Goal: Information Seeking & Learning: Learn about a topic

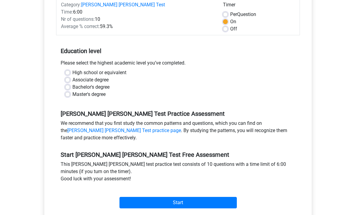
scroll to position [90, 0]
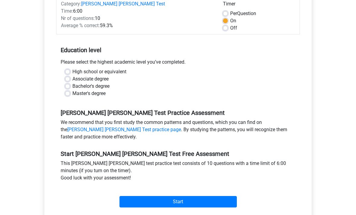
click at [206, 197] on input "Start" at bounding box center [177, 201] width 117 height 11
click at [94, 75] on label "Associate degree" at bounding box center [90, 78] width 36 height 7
click at [70, 75] on input "Associate degree" at bounding box center [67, 78] width 5 height 6
radio input "true"
click at [171, 196] on input "Start" at bounding box center [177, 201] width 117 height 11
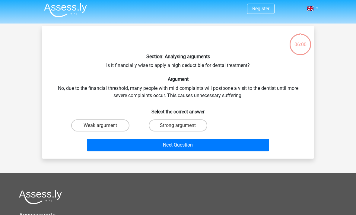
scroll to position [2, 0]
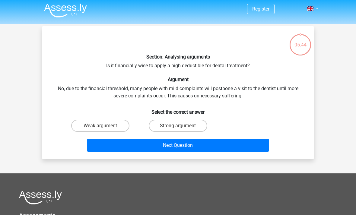
click at [183, 129] on label "Strong argument" at bounding box center [178, 126] width 58 height 12
click at [182, 129] on input "Strong argument" at bounding box center [180, 128] width 4 height 4
radio input "true"
click at [205, 147] on button "Next Question" at bounding box center [178, 145] width 182 height 13
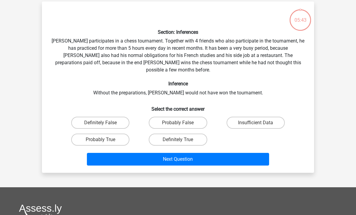
scroll to position [28, 0]
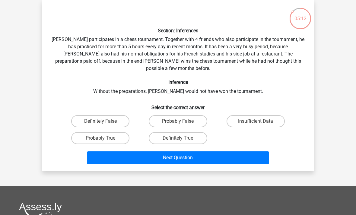
click at [118, 132] on label "Probably True" at bounding box center [100, 138] width 58 height 12
click at [104, 138] on input "Probably True" at bounding box center [102, 140] width 4 height 4
radio input "true"
click at [227, 151] on button "Next Question" at bounding box center [178, 157] width 182 height 13
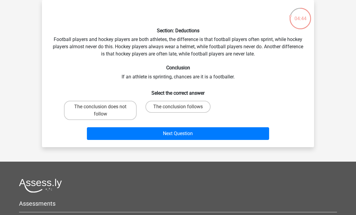
click at [122, 108] on label "The conclusion does not follow" at bounding box center [100, 110] width 73 height 19
click at [104, 108] on input "The conclusion does not follow" at bounding box center [102, 109] width 4 height 4
radio input "true"
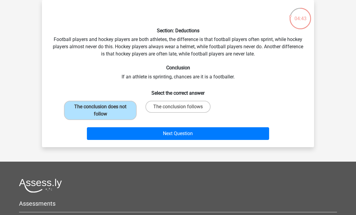
click at [150, 132] on button "Next Question" at bounding box center [178, 133] width 182 height 13
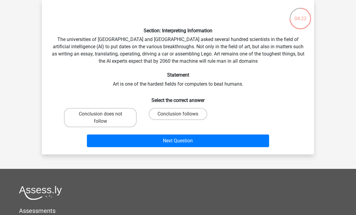
click at [123, 117] on label "Conclusion does not follow" at bounding box center [100, 117] width 73 height 19
click at [104, 117] on input "Conclusion does not follow" at bounding box center [102, 116] width 4 height 4
radio input "true"
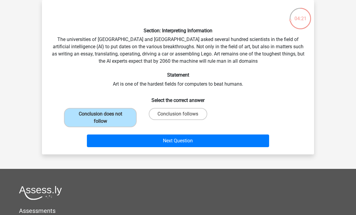
click at [156, 139] on button "Next Question" at bounding box center [178, 140] width 182 height 13
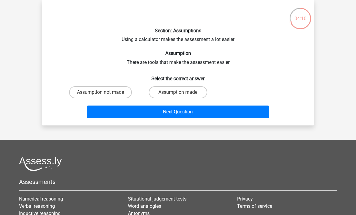
click at [184, 91] on label "Assumption made" at bounding box center [178, 92] width 58 height 12
click at [182, 92] on input "Assumption made" at bounding box center [180, 94] width 4 height 4
radio input "true"
click at [205, 111] on button "Next Question" at bounding box center [178, 111] width 182 height 13
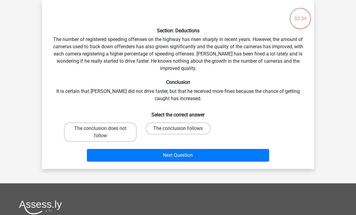
click at [121, 129] on label "The conclusion does not follow" at bounding box center [100, 131] width 73 height 19
click at [104, 129] on input "The conclusion does not follow" at bounding box center [102, 130] width 4 height 4
radio input "true"
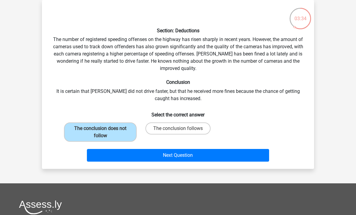
click at [142, 151] on button "Next Question" at bounding box center [178, 155] width 182 height 13
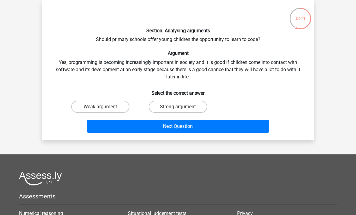
click at [192, 106] on label "Strong argument" at bounding box center [178, 107] width 58 height 12
click at [182, 107] on input "Strong argument" at bounding box center [180, 109] width 4 height 4
radio input "true"
click at [211, 128] on button "Next Question" at bounding box center [178, 126] width 182 height 13
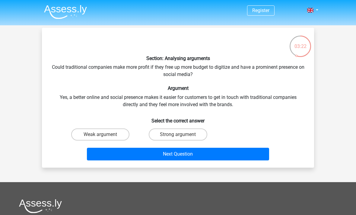
scroll to position [14, 0]
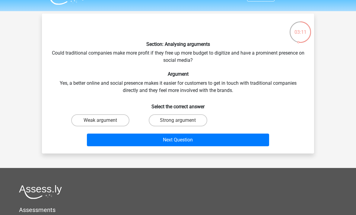
click at [190, 120] on label "Strong argument" at bounding box center [178, 120] width 58 height 12
click at [182, 120] on input "Strong argument" at bounding box center [180, 122] width 4 height 4
radio input "true"
click at [202, 140] on button "Next Question" at bounding box center [178, 139] width 182 height 13
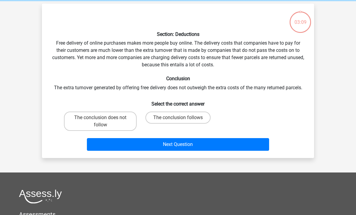
scroll to position [28, 0]
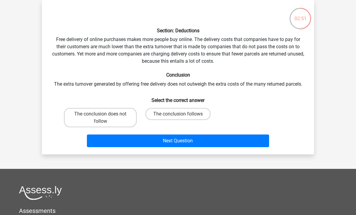
click at [178, 113] on label "The conclusion follows" at bounding box center [177, 114] width 65 height 12
click at [178, 114] on input "The conclusion follows" at bounding box center [180, 116] width 4 height 4
radio input "true"
click at [178, 135] on button "Next Question" at bounding box center [178, 140] width 182 height 13
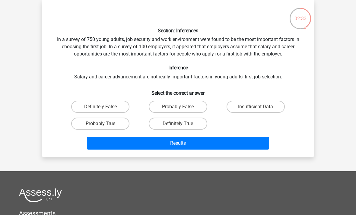
click at [120, 105] on label "Definitely False" at bounding box center [100, 107] width 58 height 12
click at [104, 107] on input "Definitely False" at bounding box center [102, 109] width 4 height 4
radio input "true"
click at [262, 112] on label "Insufficient Data" at bounding box center [255, 107] width 58 height 12
click at [259, 111] on input "Insufficient Data" at bounding box center [257, 109] width 4 height 4
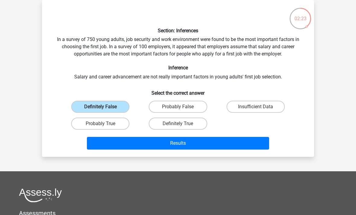
radio input "true"
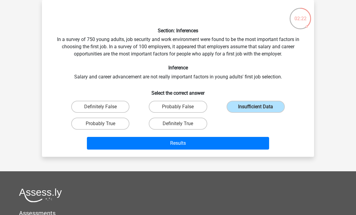
click at [259, 105] on label "Insufficient Data" at bounding box center [255, 107] width 58 height 12
click at [259, 107] on input "Insufficient Data" at bounding box center [257, 109] width 4 height 4
click at [244, 144] on button "Results" at bounding box center [178, 143] width 182 height 13
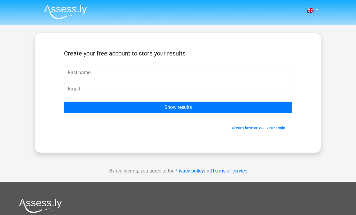
click at [214, 76] on input "text" at bounding box center [178, 72] width 228 height 11
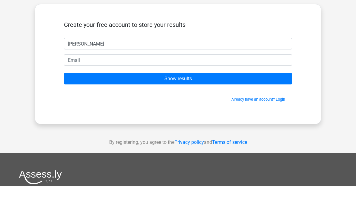
type input "[PERSON_NAME]"
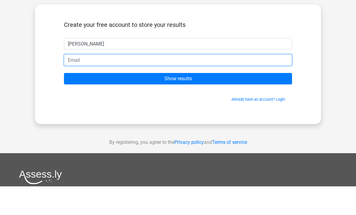
click at [143, 83] on input "email" at bounding box center [178, 88] width 228 height 11
type input "chloehooruoyi@gmail.com"
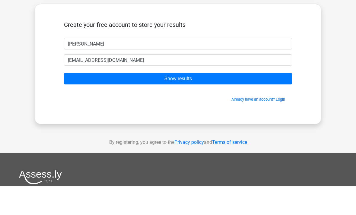
click at [246, 102] on input "Show results" at bounding box center [178, 107] width 228 height 11
click at [232, 102] on input "Show results" at bounding box center [178, 107] width 228 height 11
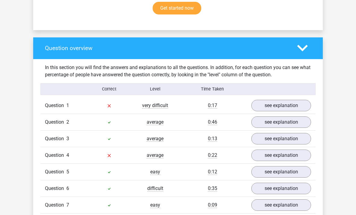
scroll to position [407, 0]
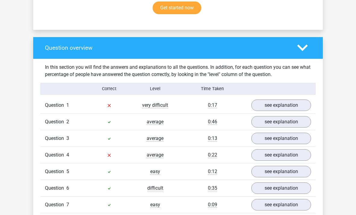
click at [301, 100] on link "see explanation" at bounding box center [281, 105] width 60 height 11
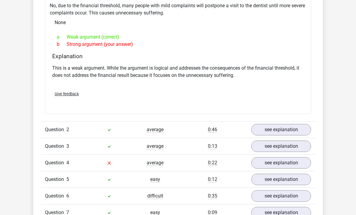
scroll to position [601, 0]
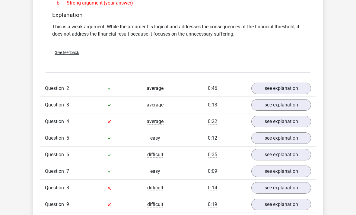
click at [297, 116] on link "see explanation" at bounding box center [281, 121] width 60 height 11
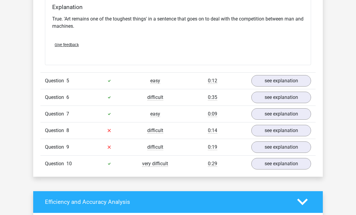
scroll to position [825, 0]
click at [293, 125] on link "see explanation" at bounding box center [281, 130] width 60 height 11
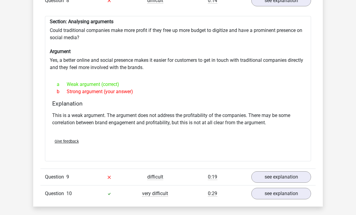
scroll to position [956, 0]
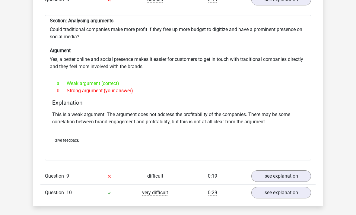
click at [300, 170] on link "see explanation" at bounding box center [281, 175] width 60 height 11
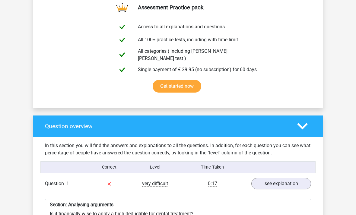
scroll to position [0, 0]
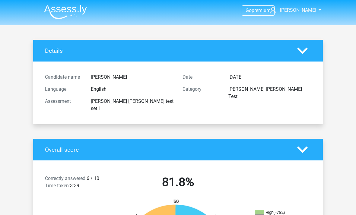
click at [300, 44] on div "Details" at bounding box center [177, 51] width 289 height 22
click at [300, 51] on polygon at bounding box center [302, 50] width 11 height 7
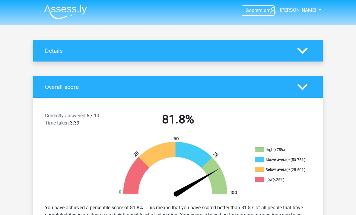
click at [306, 50] on polygon at bounding box center [302, 50] width 11 height 7
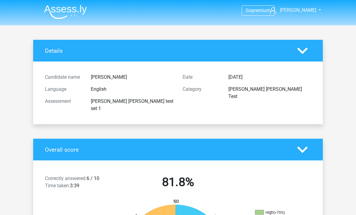
click at [71, 10] on img at bounding box center [65, 12] width 43 height 14
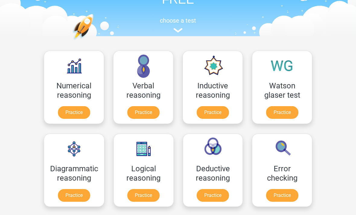
scroll to position [54, 0]
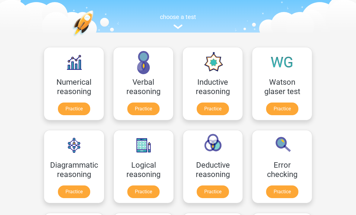
click at [286, 107] on link "Practice" at bounding box center [282, 108] width 32 height 13
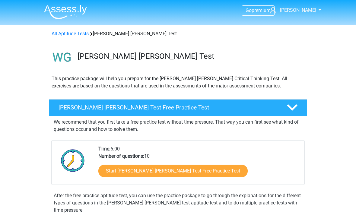
scroll to position [2, 0]
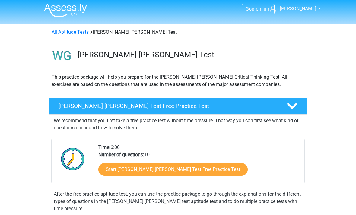
click at [196, 172] on link "Start [PERSON_NAME] [PERSON_NAME] Test Free Practice Test" at bounding box center [172, 169] width 149 height 13
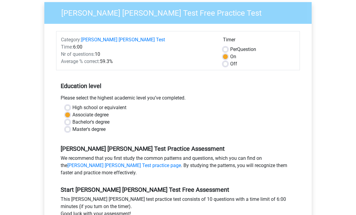
scroll to position [64, 0]
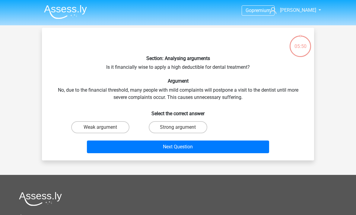
click at [113, 127] on label "Weak argument" at bounding box center [100, 127] width 58 height 12
click at [104, 127] on input "Weak argument" at bounding box center [102, 129] width 4 height 4
radio input "true"
click at [165, 149] on button "Next Question" at bounding box center [178, 146] width 182 height 13
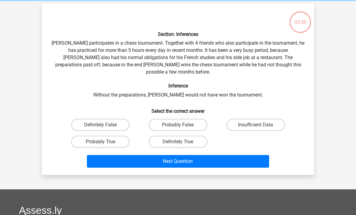
scroll to position [28, 0]
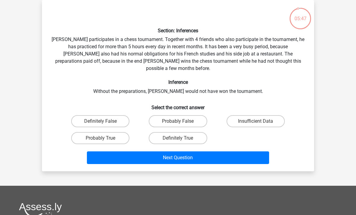
click at [111, 132] on label "Probably True" at bounding box center [100, 138] width 58 height 12
click at [104, 138] on input "Probably True" at bounding box center [102, 140] width 4 height 4
radio input "true"
click at [160, 152] on button "Next Question" at bounding box center [178, 157] width 182 height 13
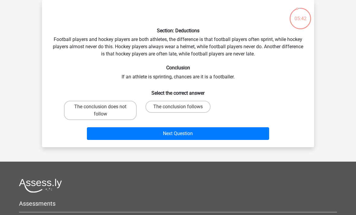
click at [123, 112] on label "The conclusion does not follow" at bounding box center [100, 110] width 73 height 19
click at [104, 111] on input "The conclusion does not follow" at bounding box center [102, 109] width 4 height 4
radio input "true"
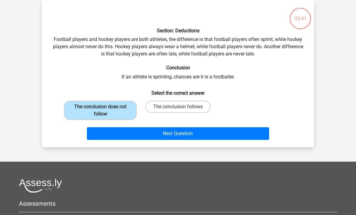
click at [166, 132] on button "Next Question" at bounding box center [178, 133] width 182 height 13
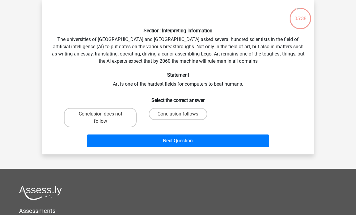
click at [188, 113] on label "Conclusion follows" at bounding box center [178, 114] width 58 height 12
click at [182, 114] on input "Conclusion follows" at bounding box center [180, 116] width 4 height 4
radio input "true"
click at [215, 139] on button "Next Question" at bounding box center [178, 140] width 182 height 13
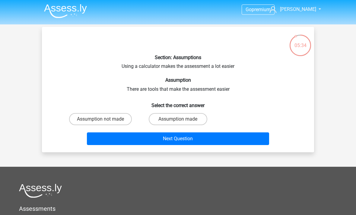
scroll to position [1, 0]
click at [187, 113] on label "Assumption made" at bounding box center [178, 119] width 58 height 12
click at [182, 119] on input "Assumption made" at bounding box center [180, 121] width 4 height 4
radio input "true"
click at [192, 119] on label "Assumption made" at bounding box center [178, 119] width 58 height 12
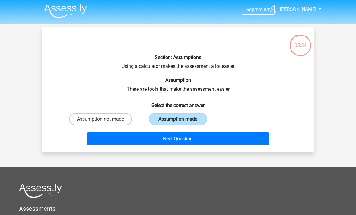
click at [182, 119] on input "Assumption made" at bounding box center [180, 121] width 4 height 4
click at [216, 139] on button "Next Question" at bounding box center [178, 138] width 182 height 13
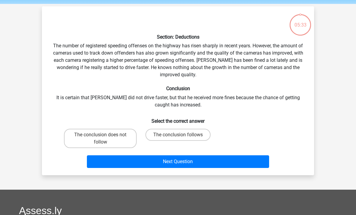
scroll to position [28, 0]
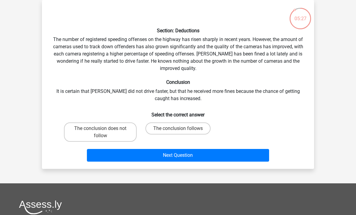
click at [118, 134] on label "The conclusion does not follow" at bounding box center [100, 131] width 73 height 19
click at [104, 132] on input "The conclusion does not follow" at bounding box center [102, 130] width 4 height 4
radio input "true"
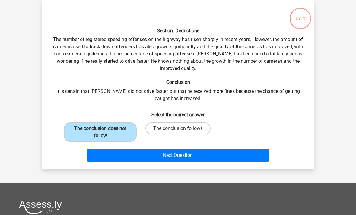
click at [186, 153] on button "Next Question" at bounding box center [178, 155] width 182 height 13
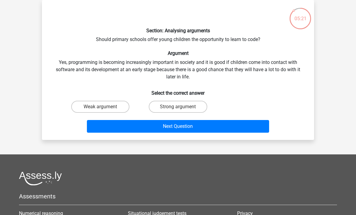
click at [186, 107] on label "Strong argument" at bounding box center [178, 107] width 58 height 12
click at [182, 107] on input "Strong argument" at bounding box center [180, 109] width 4 height 4
radio input "true"
click at [203, 123] on button "Next Question" at bounding box center [178, 126] width 182 height 13
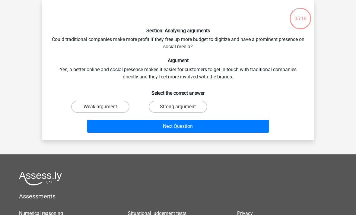
click at [110, 110] on label "Weak argument" at bounding box center [100, 107] width 58 height 12
click at [104, 110] on input "Weak argument" at bounding box center [102, 109] width 4 height 4
radio input "true"
click at [143, 128] on button "Next Question" at bounding box center [178, 126] width 182 height 13
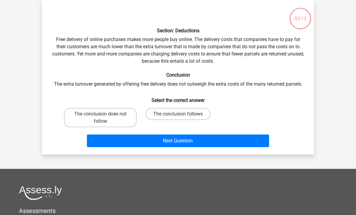
click at [108, 121] on label "The conclusion does not follow" at bounding box center [100, 117] width 73 height 19
click at [104, 118] on input "The conclusion does not follow" at bounding box center [102, 116] width 4 height 4
radio input "true"
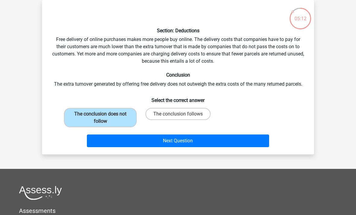
click at [146, 136] on button "Next Question" at bounding box center [178, 140] width 182 height 13
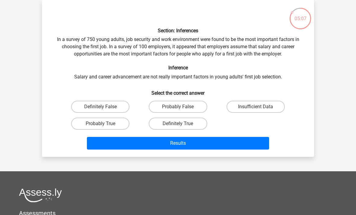
click at [120, 107] on label "Definitely False" at bounding box center [100, 107] width 58 height 12
click at [104, 107] on input "Definitely False" at bounding box center [102, 109] width 4 height 4
radio input "true"
click at [165, 148] on button "Results" at bounding box center [178, 143] width 182 height 13
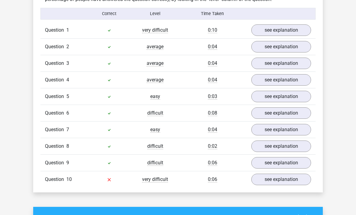
scroll to position [498, 0]
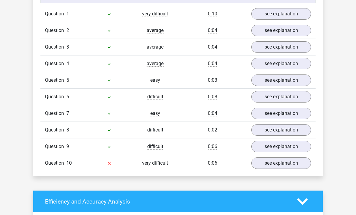
click at [277, 157] on link "see explanation" at bounding box center [281, 162] width 60 height 11
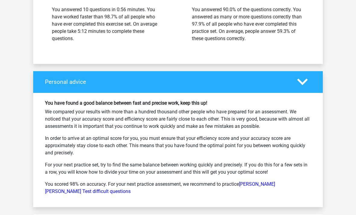
scroll to position [1161, 0]
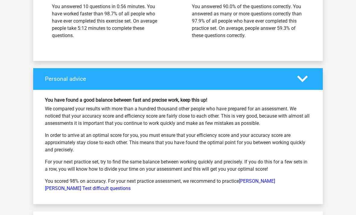
click at [275, 178] on link "Watson Glaser Test difficult questions" at bounding box center [160, 184] width 230 height 13
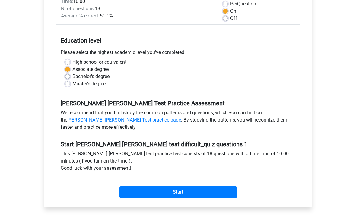
scroll to position [100, 0]
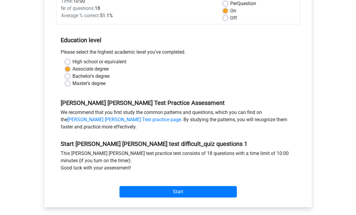
click at [196, 186] on input "Start" at bounding box center [177, 191] width 117 height 11
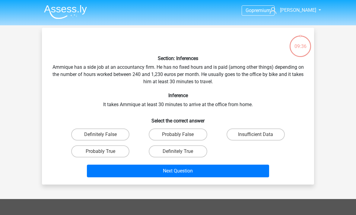
click at [271, 133] on label "Insufficient Data" at bounding box center [255, 134] width 58 height 12
click at [259, 134] on input "Insufficient Data" at bounding box center [257, 136] width 4 height 4
radio input "true"
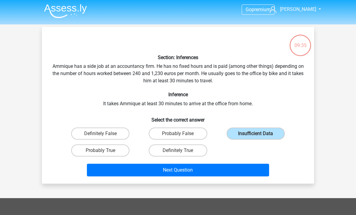
click at [244, 170] on button "Next Question" at bounding box center [178, 170] width 182 height 13
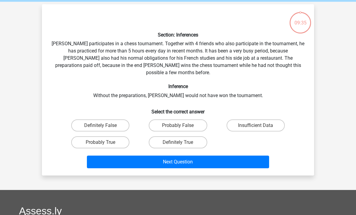
scroll to position [28, 0]
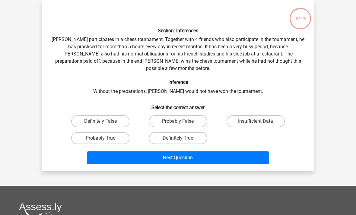
click at [116, 133] on label "Probably True" at bounding box center [100, 138] width 58 height 12
click at [104, 138] on input "Probably True" at bounding box center [102, 140] width 4 height 4
radio input "true"
click at [152, 151] on button "Next Question" at bounding box center [178, 157] width 182 height 13
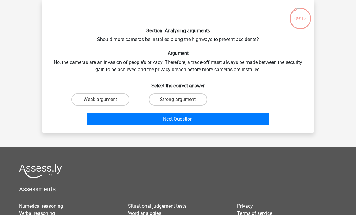
click at [111, 101] on label "Weak argument" at bounding box center [100, 99] width 58 height 12
click at [104, 101] on input "Weak argument" at bounding box center [102, 101] width 4 height 4
radio input "true"
click at [142, 120] on button "Next Question" at bounding box center [178, 119] width 182 height 13
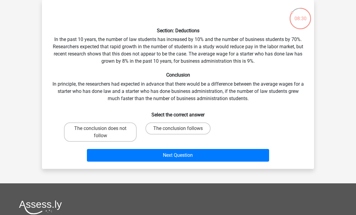
click at [193, 128] on label "The conclusion follows" at bounding box center [177, 128] width 65 height 12
click at [182, 128] on input "The conclusion follows" at bounding box center [180, 130] width 4 height 4
radio input "true"
click at [207, 158] on button "Next Question" at bounding box center [178, 155] width 182 height 13
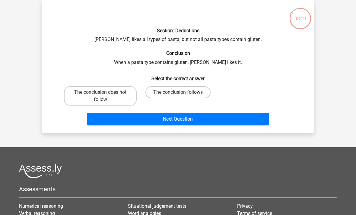
click at [117, 92] on label "The conclusion does not follow" at bounding box center [100, 95] width 73 height 19
click at [104, 92] on input "The conclusion does not follow" at bounding box center [102, 94] width 4 height 4
radio input "true"
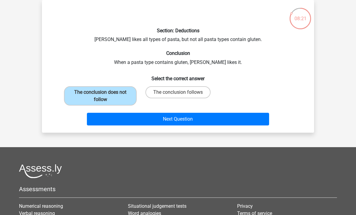
click at [147, 116] on button "Next Question" at bounding box center [178, 119] width 182 height 13
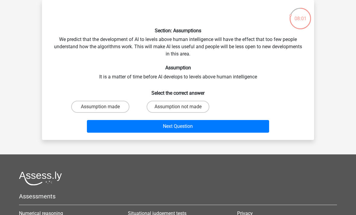
click at [112, 107] on label "Assumption made" at bounding box center [100, 107] width 58 height 12
click at [104, 107] on input "Assumption made" at bounding box center [102, 109] width 4 height 4
radio input "true"
click at [140, 126] on button "Next Question" at bounding box center [178, 126] width 182 height 13
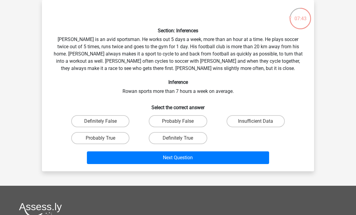
click at [117, 141] on label "Probably True" at bounding box center [100, 138] width 58 height 12
click at [104, 141] on input "Probably True" at bounding box center [102, 140] width 4 height 4
radio input "true"
click at [185, 157] on button "Next Question" at bounding box center [178, 157] width 182 height 13
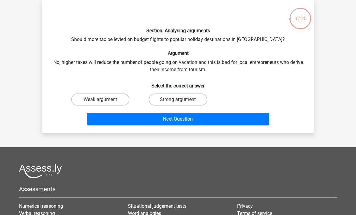
click at [162, 97] on label "Strong argument" at bounding box center [178, 99] width 58 height 12
click at [178, 99] on input "Strong argument" at bounding box center [180, 101] width 4 height 4
radio input "true"
click at [168, 119] on button "Next Question" at bounding box center [178, 119] width 182 height 13
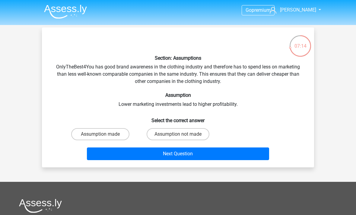
scroll to position [0, 0]
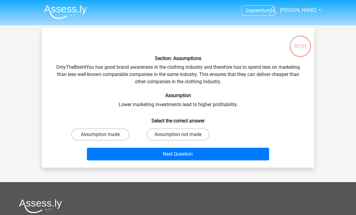
click at [187, 140] on label "Assumption not made" at bounding box center [177, 134] width 63 height 12
click at [182, 138] on input "Assumption not made" at bounding box center [180, 136] width 4 height 4
radio input "true"
click at [192, 131] on label "Assumption not made" at bounding box center [177, 134] width 63 height 12
click at [182, 134] on input "Assumption not made" at bounding box center [180, 136] width 4 height 4
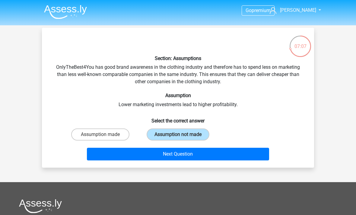
click at [198, 153] on button "Next Question" at bounding box center [178, 154] width 182 height 13
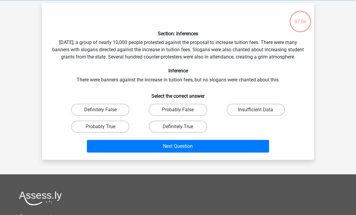
scroll to position [28, 0]
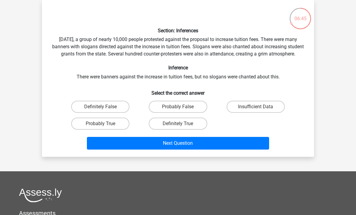
click at [118, 112] on label "Definitely False" at bounding box center [100, 107] width 58 height 12
click at [104, 111] on input "Definitely False" at bounding box center [102, 109] width 4 height 4
radio input "true"
click at [219, 149] on button "Next Question" at bounding box center [178, 143] width 182 height 13
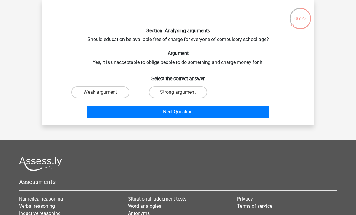
click at [179, 98] on label "Strong argument" at bounding box center [178, 92] width 58 height 12
click at [179, 96] on input "Strong argument" at bounding box center [180, 94] width 4 height 4
radio input "true"
click at [200, 117] on button "Next Question" at bounding box center [178, 111] width 182 height 13
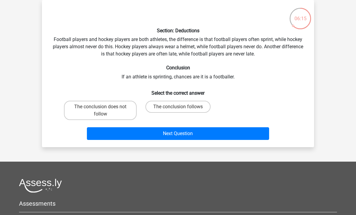
click at [118, 110] on label "The conclusion does not follow" at bounding box center [100, 110] width 73 height 19
click at [104, 110] on input "The conclusion does not follow" at bounding box center [102, 109] width 4 height 4
radio input "true"
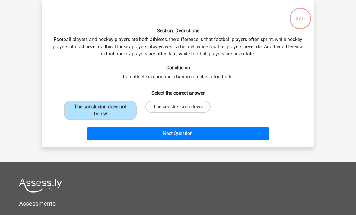
click at [199, 136] on button "Next Question" at bounding box center [178, 133] width 182 height 13
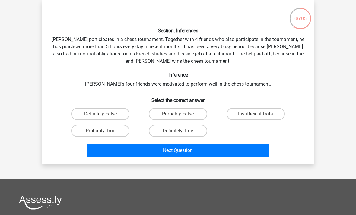
click at [267, 115] on label "Insufficient Data" at bounding box center [255, 114] width 58 height 12
click at [259, 115] on input "Insufficient Data" at bounding box center [257, 116] width 4 height 4
radio input "true"
click at [242, 147] on button "Next Question" at bounding box center [178, 150] width 182 height 13
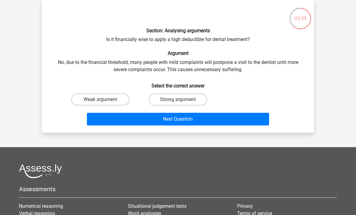
click at [104, 101] on input "Weak argument" at bounding box center [102, 101] width 4 height 4
radio input "true"
click at [137, 115] on button "Next Question" at bounding box center [178, 119] width 182 height 13
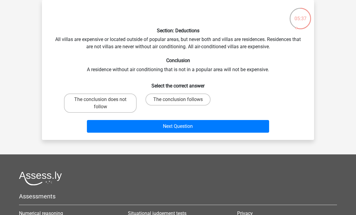
click at [192, 100] on label "The conclusion follows" at bounding box center [177, 99] width 65 height 12
click at [182, 100] on input "The conclusion follows" at bounding box center [180, 101] width 4 height 4
radio input "true"
click at [198, 125] on button "Next Question" at bounding box center [178, 126] width 182 height 13
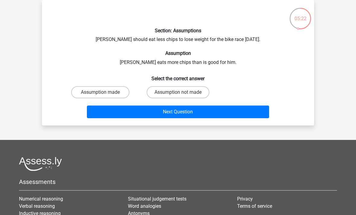
click at [188, 92] on label "Assumption not made" at bounding box center [177, 92] width 63 height 12
click at [182, 92] on input "Assumption not made" at bounding box center [180, 94] width 4 height 4
radio input "true"
click at [199, 115] on button "Next Question" at bounding box center [178, 111] width 182 height 13
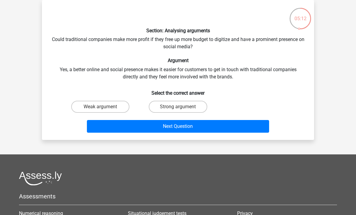
click at [115, 108] on label "Weak argument" at bounding box center [100, 107] width 58 height 12
click at [104, 108] on input "Weak argument" at bounding box center [102, 109] width 4 height 4
radio input "true"
click at [134, 129] on button "Next Question" at bounding box center [178, 126] width 182 height 13
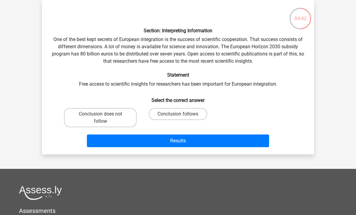
click at [185, 115] on label "Conclusion follows" at bounding box center [178, 114] width 58 height 12
click at [182, 115] on input "Conclusion follows" at bounding box center [180, 116] width 4 height 4
radio input "true"
click at [189, 138] on button "Results" at bounding box center [178, 140] width 182 height 13
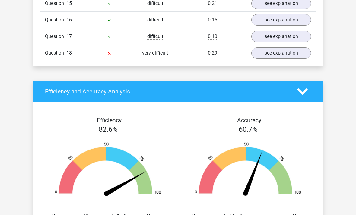
scroll to position [705, 0]
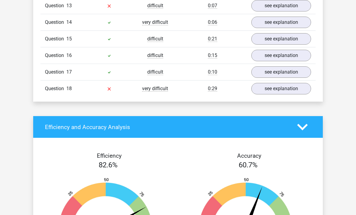
click at [286, 84] on link "see explanation" at bounding box center [281, 88] width 60 height 11
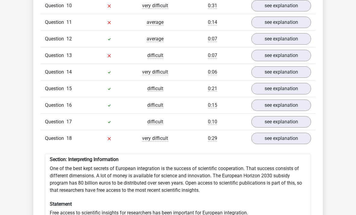
scroll to position [649, 0]
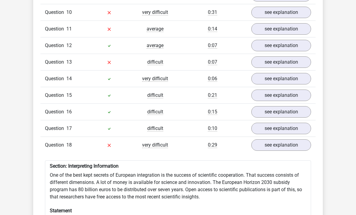
click at [303, 61] on link "see explanation" at bounding box center [281, 61] width 60 height 11
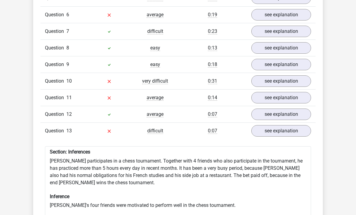
scroll to position [576, 0]
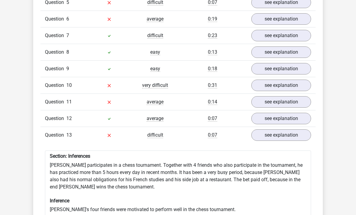
click at [291, 80] on link "see explanation" at bounding box center [281, 85] width 60 height 11
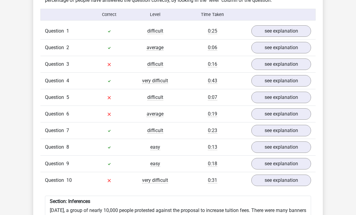
scroll to position [481, 0]
click at [284, 109] on link "see explanation" at bounding box center [281, 114] width 60 height 11
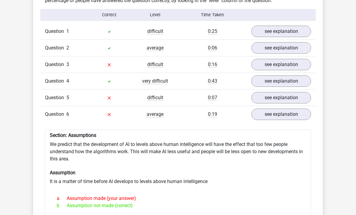
click at [280, 96] on link "see explanation" at bounding box center [281, 97] width 60 height 11
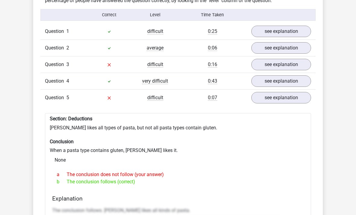
click at [303, 59] on link "see explanation" at bounding box center [281, 64] width 60 height 11
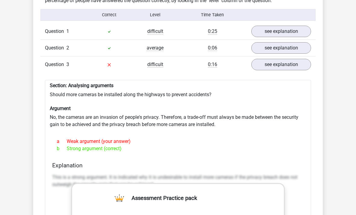
click at [289, 59] on link "see explanation" at bounding box center [281, 64] width 60 height 11
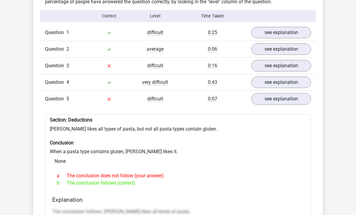
scroll to position [479, 0]
click at [290, 60] on link "see explanation" at bounding box center [281, 65] width 60 height 11
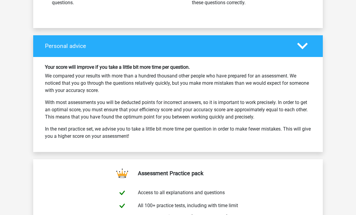
scroll to position [2954, 0]
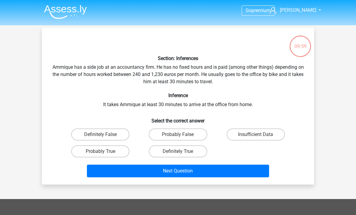
click at [55, 15] on img at bounding box center [65, 12] width 43 height 14
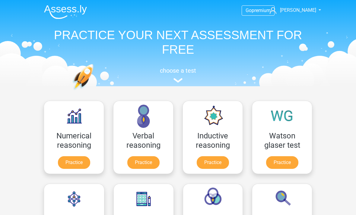
click at [277, 156] on link "Practice" at bounding box center [282, 162] width 32 height 13
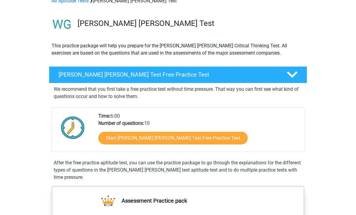
click at [265, 79] on div "[PERSON_NAME] [PERSON_NAME] Test Free Practice Test" at bounding box center [178, 75] width 258 height 17
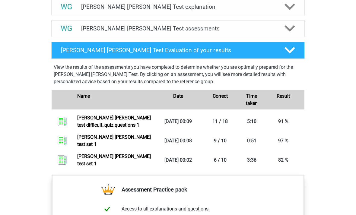
scroll to position [275, 0]
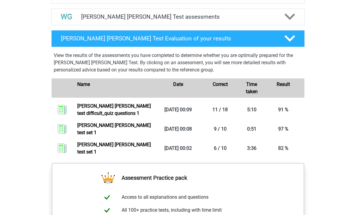
click at [120, 108] on link "[PERSON_NAME] [PERSON_NAME] test difficult_quiz questions 1" at bounding box center [114, 109] width 74 height 13
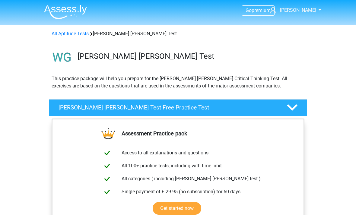
scroll to position [295, 0]
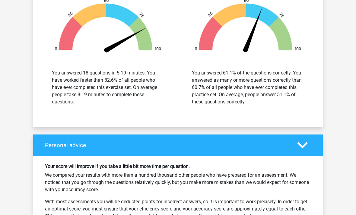
scroll to position [864, 0]
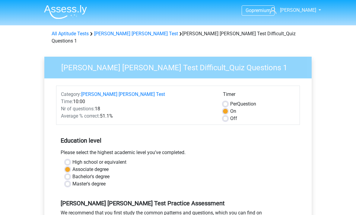
scroll to position [120, 0]
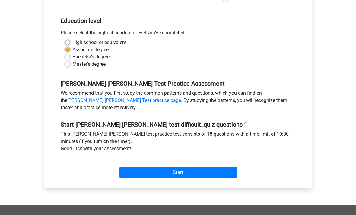
click at [98, 53] on label "Bachelor's degree" at bounding box center [90, 56] width 37 height 7
click at [70, 53] on input "Bachelor's degree" at bounding box center [67, 56] width 5 height 6
radio input "true"
click at [185, 169] on input "Start" at bounding box center [177, 172] width 117 height 11
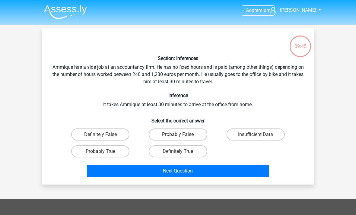
click at [266, 133] on label "Insufficient Data" at bounding box center [255, 134] width 58 height 12
click at [259, 134] on input "Insufficient Data" at bounding box center [257, 136] width 4 height 4
radio input "true"
click at [257, 172] on button "Next Question" at bounding box center [178, 171] width 182 height 13
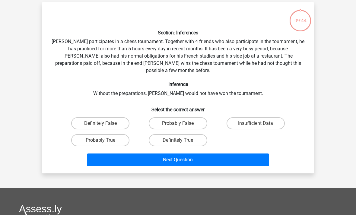
scroll to position [28, 0]
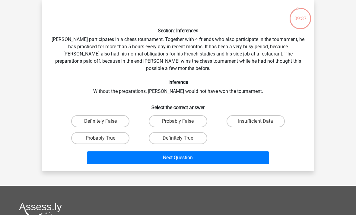
click at [114, 132] on label "Probably True" at bounding box center [100, 138] width 58 height 12
click at [104, 138] on input "Probably True" at bounding box center [102, 140] width 4 height 4
radio input "true"
click at [174, 151] on button "Next Question" at bounding box center [178, 157] width 182 height 13
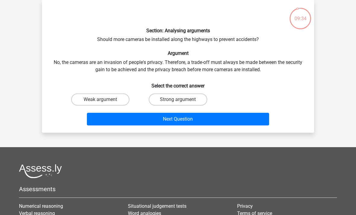
click at [190, 97] on label "Strong argument" at bounding box center [178, 99] width 58 height 12
click at [182, 99] on input "Strong argument" at bounding box center [180, 101] width 4 height 4
radio input "true"
click at [202, 120] on button "Next Question" at bounding box center [178, 119] width 182 height 13
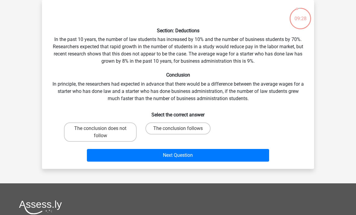
click at [190, 129] on label "The conclusion follows" at bounding box center [177, 128] width 65 height 12
click at [182, 129] on input "The conclusion follows" at bounding box center [180, 130] width 4 height 4
radio input "true"
click at [197, 152] on button "Next Question" at bounding box center [178, 155] width 182 height 13
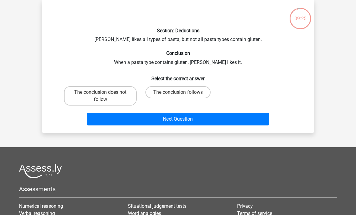
click at [180, 93] on input "The conclusion follows" at bounding box center [180, 94] width 4 height 4
radio input "true"
click at [202, 115] on button "Next Question" at bounding box center [178, 119] width 182 height 13
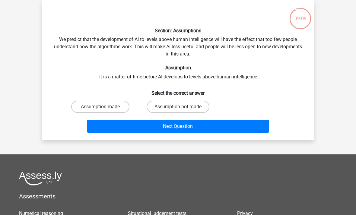
click at [117, 111] on label "Assumption made" at bounding box center [100, 107] width 58 height 12
click at [104, 111] on input "Assumption made" at bounding box center [102, 109] width 4 height 4
radio input "true"
click at [148, 127] on button "Next Question" at bounding box center [178, 126] width 182 height 13
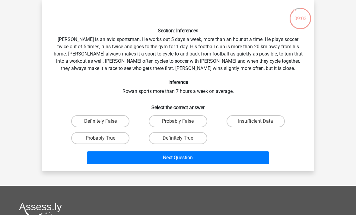
click at [119, 139] on label "Probably True" at bounding box center [100, 138] width 58 height 12
click at [104, 139] on input "Probably True" at bounding box center [102, 140] width 4 height 4
radio input "true"
click at [223, 160] on button "Next Question" at bounding box center [178, 157] width 182 height 13
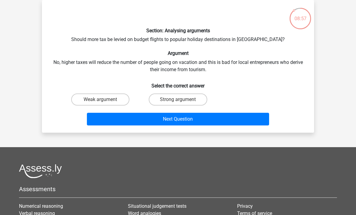
click at [192, 100] on label "Strong argument" at bounding box center [178, 99] width 58 height 12
click at [182, 100] on input "Strong argument" at bounding box center [180, 101] width 4 height 4
radio input "true"
click at [210, 122] on button "Next Question" at bounding box center [178, 119] width 182 height 13
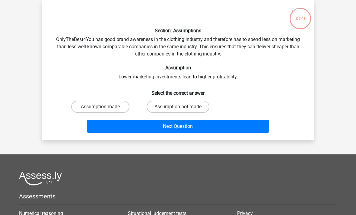
click at [187, 108] on label "Assumption not made" at bounding box center [177, 107] width 63 height 12
click at [182, 108] on input "Assumption not made" at bounding box center [180, 109] width 4 height 4
radio input "true"
click at [194, 123] on button "Next Question" at bounding box center [178, 126] width 182 height 13
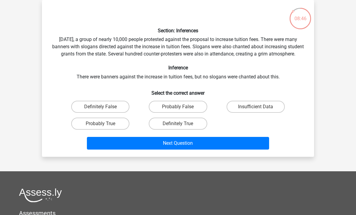
click at [261, 113] on label "Insufficient Data" at bounding box center [255, 107] width 58 height 12
click at [259, 111] on input "Insufficient Data" at bounding box center [257, 109] width 4 height 4
radio input "true"
click at [251, 149] on button "Next Question" at bounding box center [178, 143] width 182 height 13
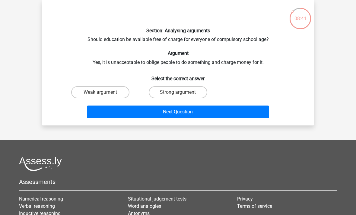
click at [173, 94] on label "Strong argument" at bounding box center [178, 92] width 58 height 12
click at [178, 94] on input "Strong argument" at bounding box center [180, 94] width 4 height 4
radio input "true"
click at [182, 112] on button "Next Question" at bounding box center [178, 111] width 182 height 13
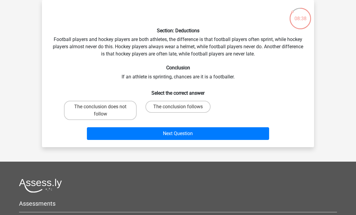
click at [114, 112] on label "The conclusion does not follow" at bounding box center [100, 110] width 73 height 19
click at [104, 111] on input "The conclusion does not follow" at bounding box center [102, 109] width 4 height 4
radio input "true"
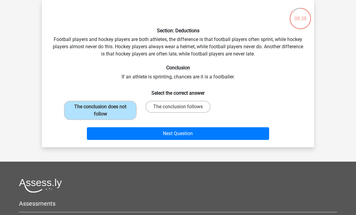
click at [135, 131] on button "Next Question" at bounding box center [178, 133] width 182 height 13
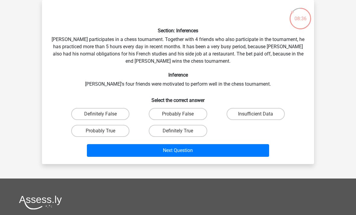
click at [115, 130] on label "Probably True" at bounding box center [100, 131] width 58 height 12
click at [104, 131] on input "Probably True" at bounding box center [102, 133] width 4 height 4
radio input "true"
click at [149, 145] on button "Next Question" at bounding box center [178, 150] width 182 height 13
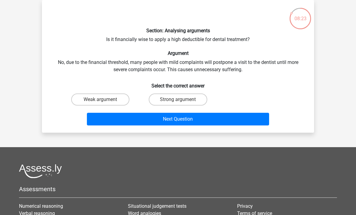
click at [112, 101] on label "Weak argument" at bounding box center [100, 99] width 58 height 12
click at [104, 101] on input "Weak argument" at bounding box center [102, 101] width 4 height 4
radio input "true"
click at [131, 118] on button "Next Question" at bounding box center [178, 119] width 182 height 13
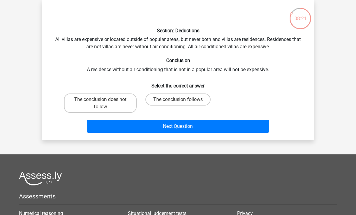
click at [192, 99] on label "The conclusion follows" at bounding box center [177, 99] width 65 height 12
click at [182, 99] on input "The conclusion follows" at bounding box center [180, 101] width 4 height 4
radio input "true"
click at [197, 128] on button "Next Question" at bounding box center [178, 126] width 182 height 13
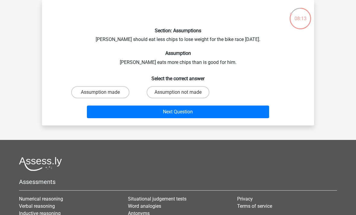
click at [180, 92] on label "Assumption not made" at bounding box center [177, 92] width 63 height 12
click at [180, 92] on input "Assumption not made" at bounding box center [180, 94] width 4 height 4
radio input "true"
click at [179, 114] on button "Next Question" at bounding box center [178, 111] width 182 height 13
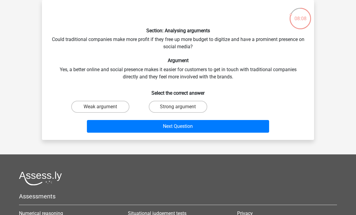
click at [121, 102] on label "Weak argument" at bounding box center [100, 107] width 58 height 12
click at [104, 107] on input "Weak argument" at bounding box center [102, 109] width 4 height 4
radio input "true"
click at [145, 126] on button "Next Question" at bounding box center [178, 126] width 182 height 13
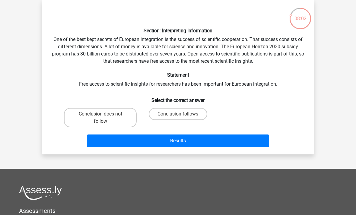
click at [182, 112] on label "Conclusion follows" at bounding box center [178, 114] width 58 height 12
click at [182, 114] on input "Conclusion follows" at bounding box center [180, 116] width 4 height 4
radio input "true"
click at [189, 142] on button "Results" at bounding box center [178, 140] width 182 height 13
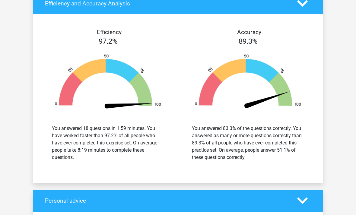
scroll to position [829, 0]
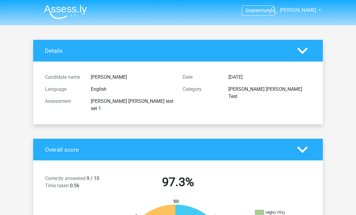
scroll to position [1080, 0]
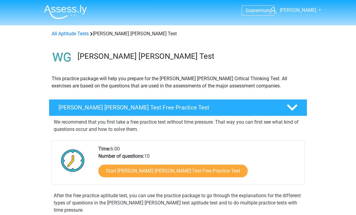
scroll to position [2, 0]
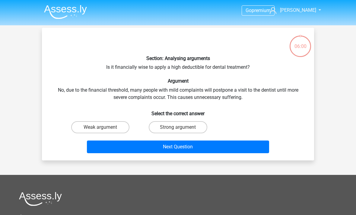
scroll to position [28, 0]
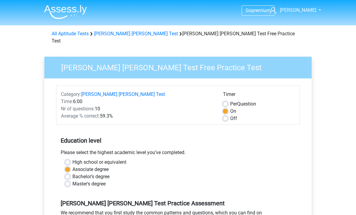
scroll to position [110, 0]
